Goal: Task Accomplishment & Management: Complete application form

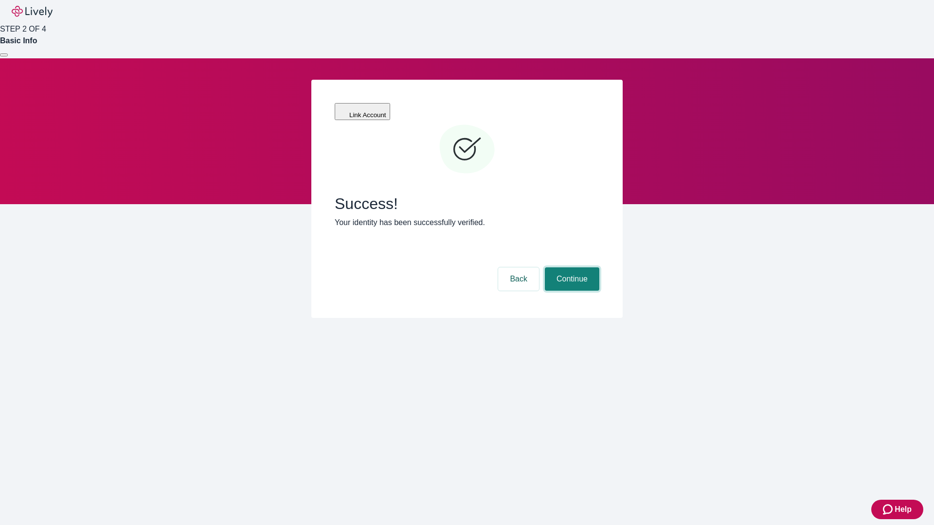
click at [571, 268] on button "Continue" at bounding box center [572, 279] width 54 height 23
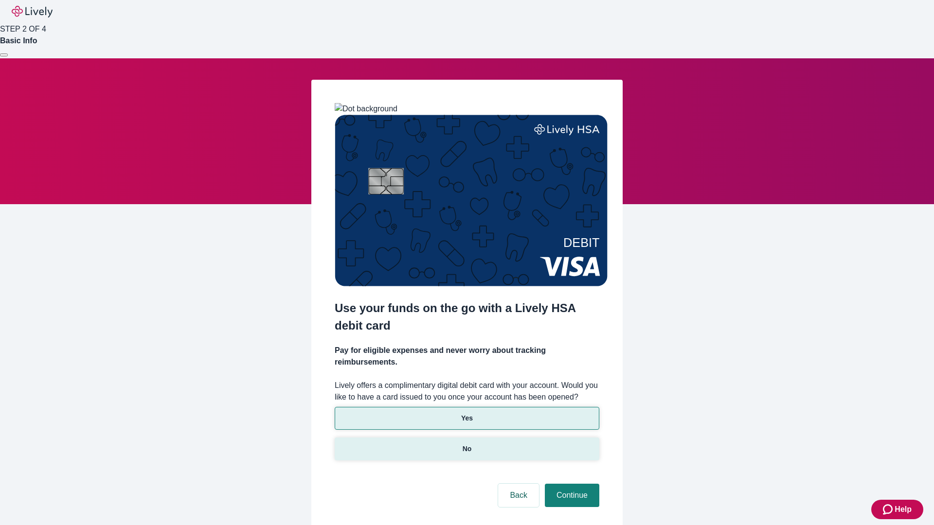
click at [467, 444] on p "No" at bounding box center [467, 449] width 9 height 10
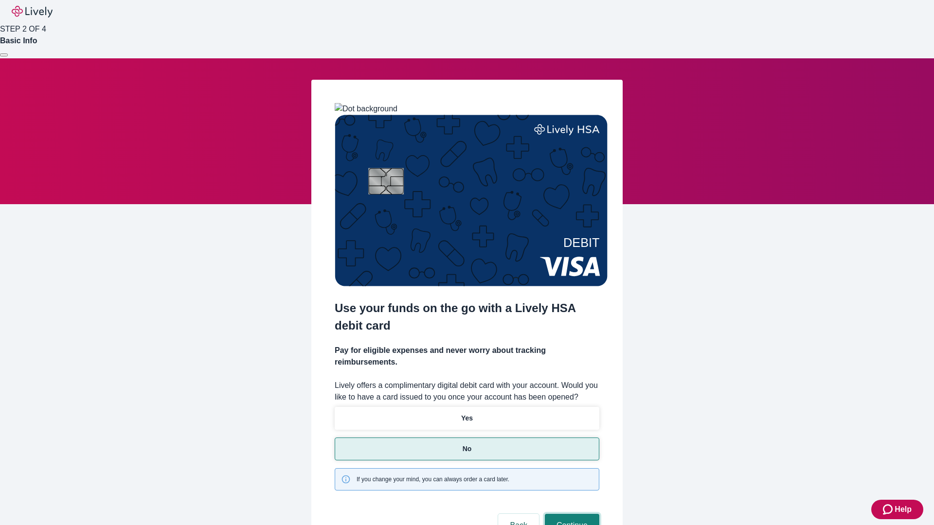
click at [571, 514] on button "Continue" at bounding box center [572, 525] width 54 height 23
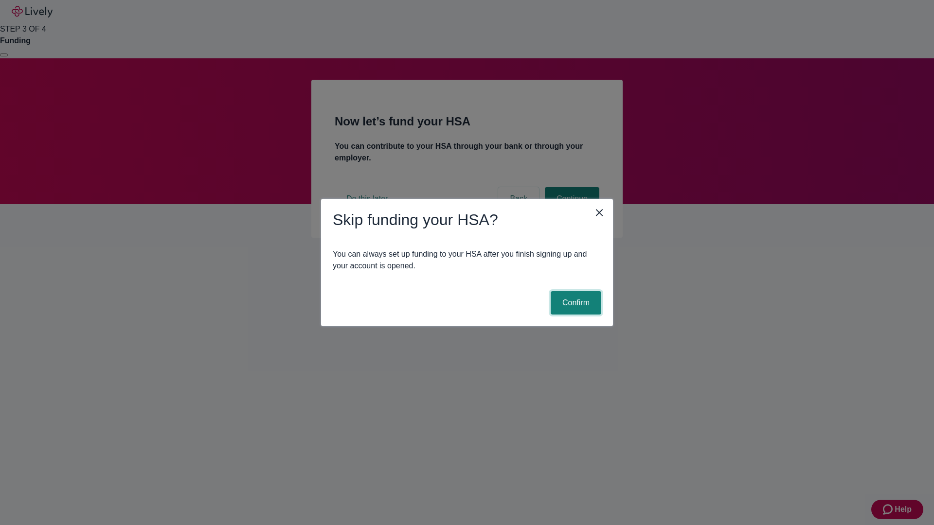
click at [575, 303] on button "Confirm" at bounding box center [576, 302] width 51 height 23
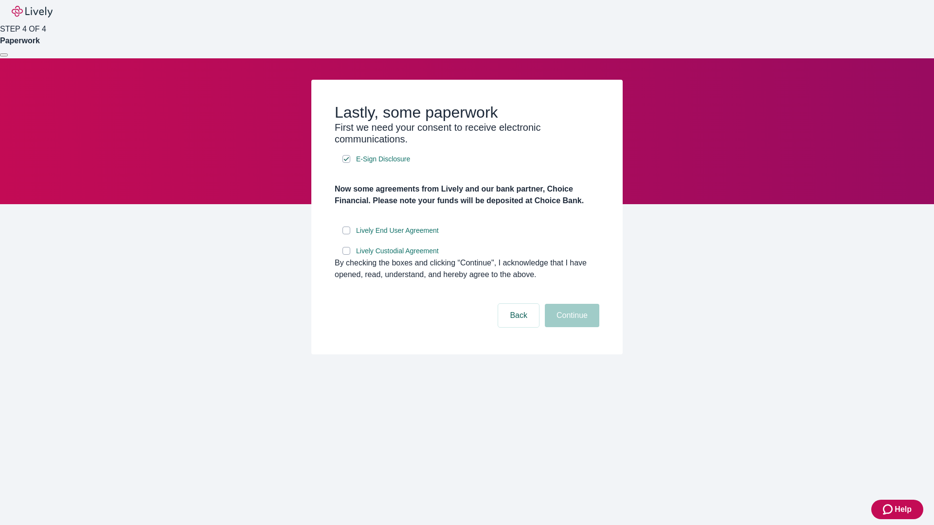
click at [346, 235] on input "Lively End User Agreement" at bounding box center [347, 231] width 8 height 8
checkbox input "true"
click at [346, 255] on input "Lively Custodial Agreement" at bounding box center [347, 251] width 8 height 8
checkbox input "true"
click at [571, 327] on button "Continue" at bounding box center [572, 315] width 54 height 23
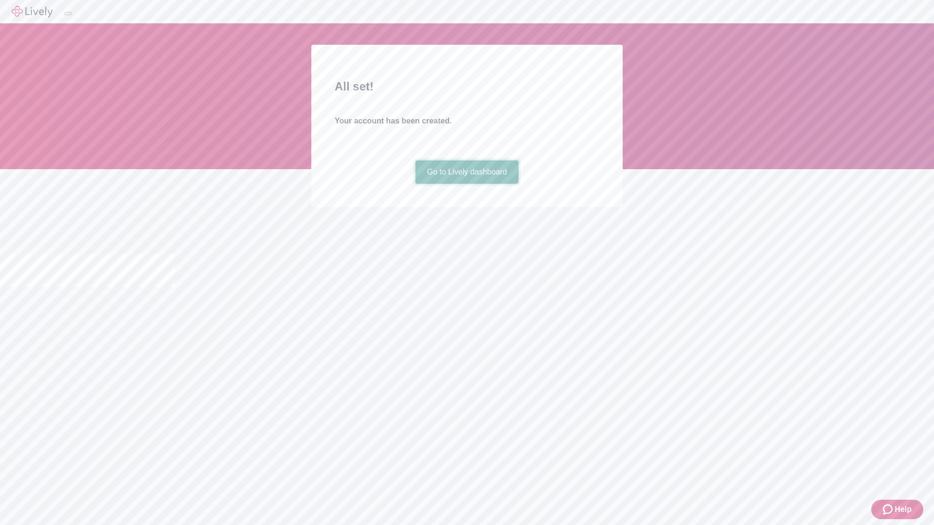
click at [467, 184] on link "Go to Lively dashboard" at bounding box center [468, 172] width 104 height 23
